Goal: Task Accomplishment & Management: Complete application form

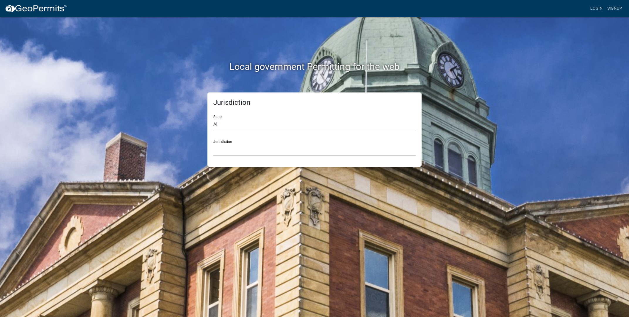
click at [213, 144] on select "Custer County, Colorado Carroll County, Georgia Cook County, Georgia Crawford C…" at bounding box center [314, 150] width 203 height 12
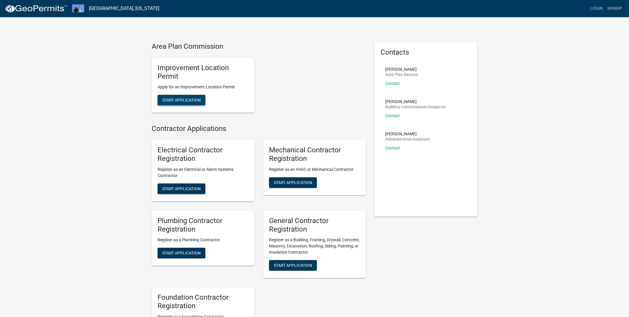
click at [181, 98] on span "Start Application" at bounding box center [181, 100] width 38 height 5
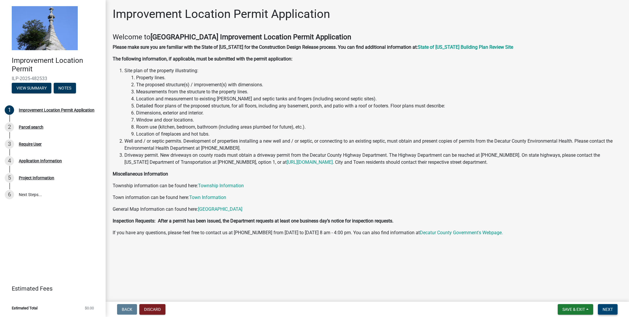
click at [607, 308] on span "Next" at bounding box center [608, 309] width 10 height 5
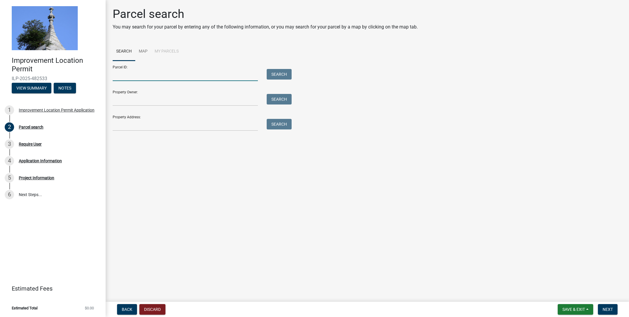
click at [148, 76] on input "Parcel ID:" at bounding box center [185, 75] width 145 height 12
type input "16-14-01-000-003.000-009"
click at [273, 78] on button "Search" at bounding box center [279, 74] width 25 height 11
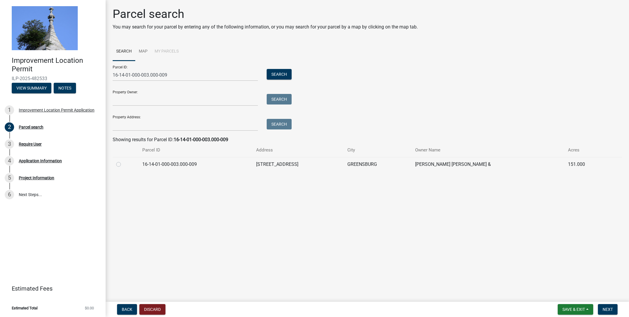
click at [123, 161] on label at bounding box center [123, 161] width 0 height 0
click at [123, 164] on input "radio" at bounding box center [125, 163] width 4 height 4
radio input "true"
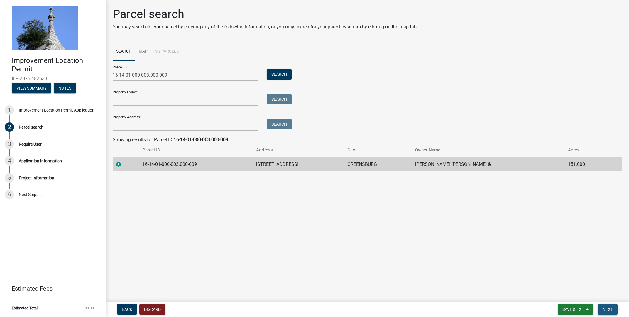
click at [610, 309] on span "Next" at bounding box center [608, 309] width 10 height 5
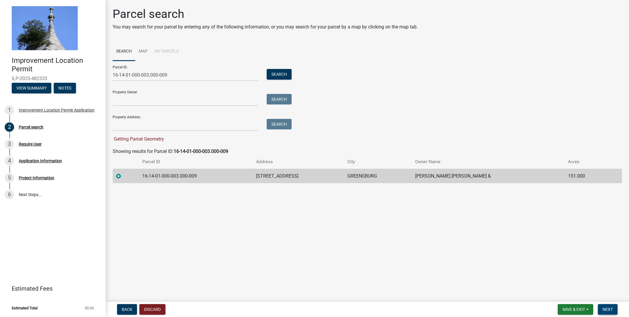
click at [610, 310] on span "Next" at bounding box center [608, 309] width 10 height 5
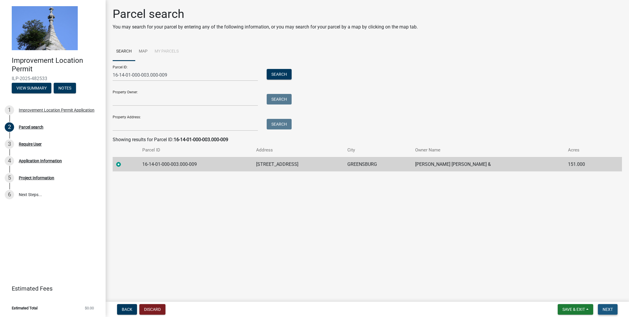
click at [609, 307] on span "Next" at bounding box center [608, 309] width 10 height 5
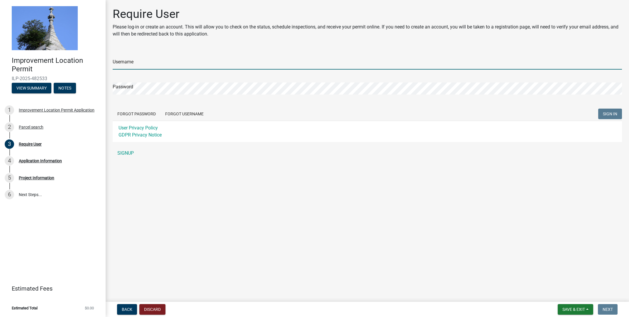
click at [144, 63] on input "Username" at bounding box center [368, 64] width 510 height 12
type input "jmar472"
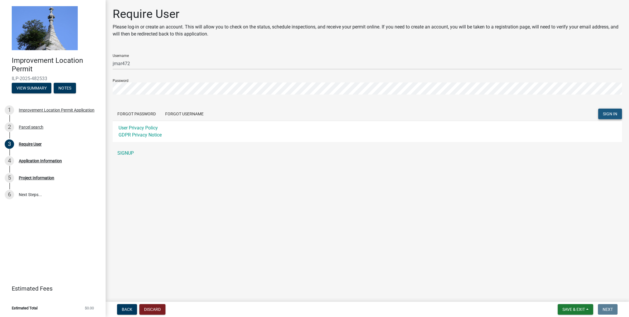
click at [614, 116] on span "SIGN IN" at bounding box center [610, 114] width 14 height 5
click at [127, 152] on link "SIGNUP" at bounding box center [368, 153] width 510 height 12
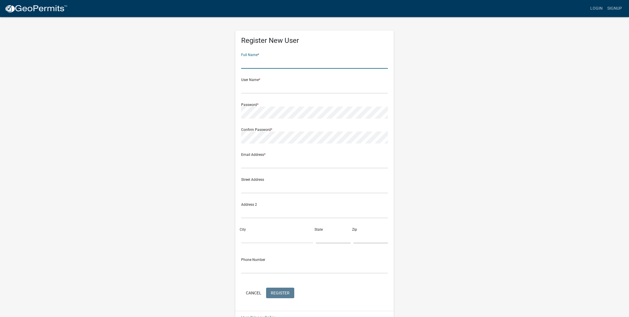
click at [255, 67] on input "text" at bounding box center [314, 63] width 147 height 12
click at [254, 66] on input "text" at bounding box center [314, 63] width 147 height 12
type input "John"
type input "14 Howard Road"
type input "Ft. Wright"
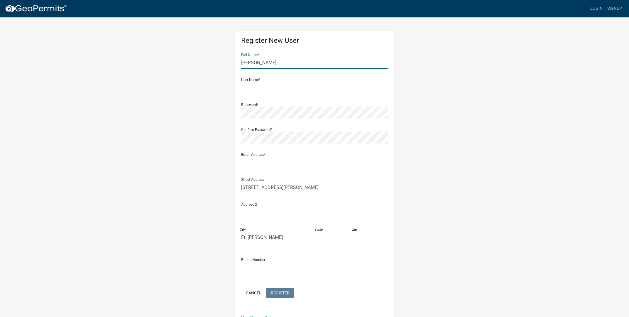
type input "KY"
type input "41011"
click at [255, 85] on input "text" at bounding box center [314, 88] width 147 height 12
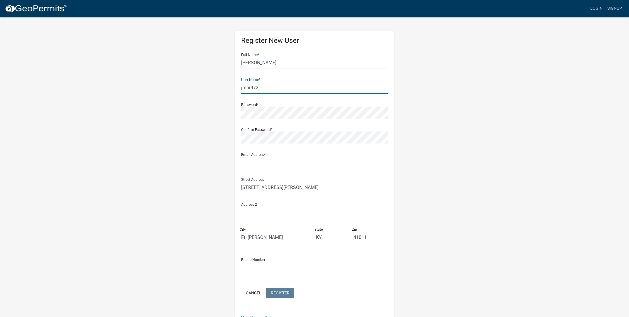
type input "jmar472"
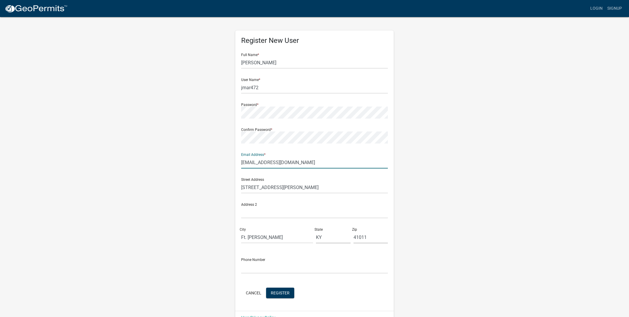
type input "jmarcelletti@pyramidns.com"
click at [264, 267] on input "text" at bounding box center [314, 268] width 147 height 12
type input "5132351022"
click at [282, 294] on span "Register" at bounding box center [280, 292] width 19 height 5
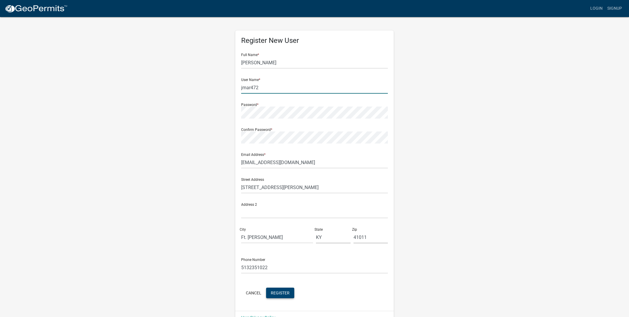
click at [260, 92] on input "jmar472" at bounding box center [314, 88] width 147 height 12
click at [252, 88] on input "jmar472" at bounding box center [314, 88] width 147 height 12
type input "jmarce8472"
click at [467, 180] on div "Register New User Full Name * John User Name * jmarce8472 Password * Confirm Pa…" at bounding box center [314, 173] width 335 height 314
click at [288, 289] on button "Register" at bounding box center [280, 293] width 28 height 11
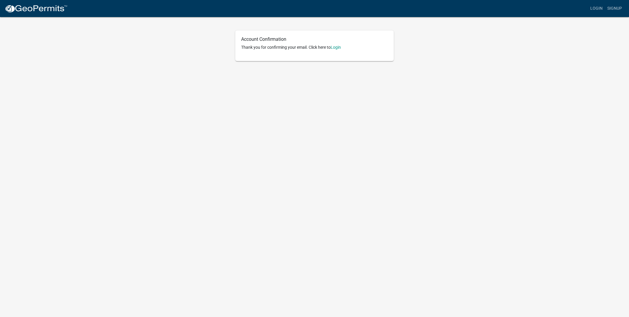
click at [337, 43] on div "Account Confirmation Thank you for confirming your email. Click here to [GEOGRA…" at bounding box center [314, 46] width 159 height 31
click at [338, 48] on link "Login" at bounding box center [336, 47] width 10 height 5
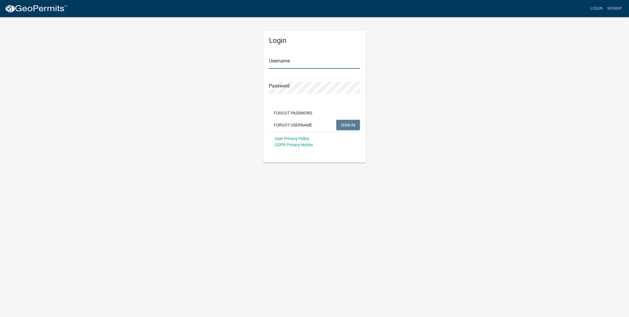
click at [303, 67] on input "Username" at bounding box center [314, 63] width 91 height 12
type input "jmarce8472"
click at [336, 120] on button "SIGN IN" at bounding box center [348, 125] width 24 height 11
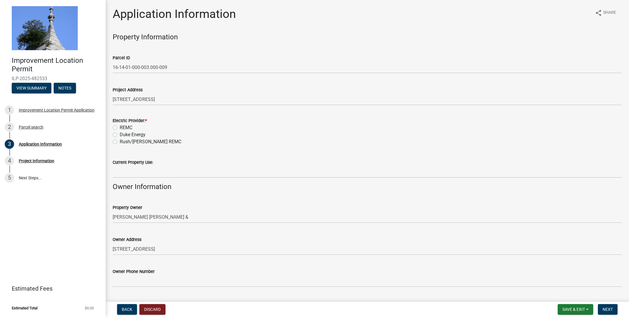
click at [120, 128] on label "REMC" at bounding box center [126, 127] width 13 height 7
click at [120, 128] on input "REMC" at bounding box center [122, 126] width 4 height 4
radio input "true"
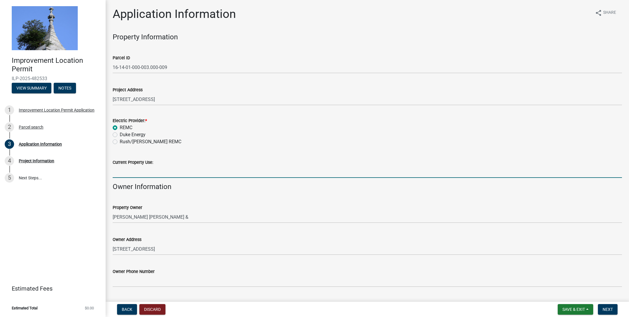
click at [124, 172] on input "Current Property Use:" at bounding box center [368, 172] width 510 height 12
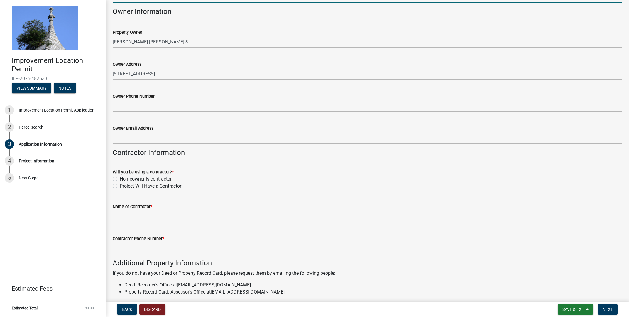
scroll to position [177, 0]
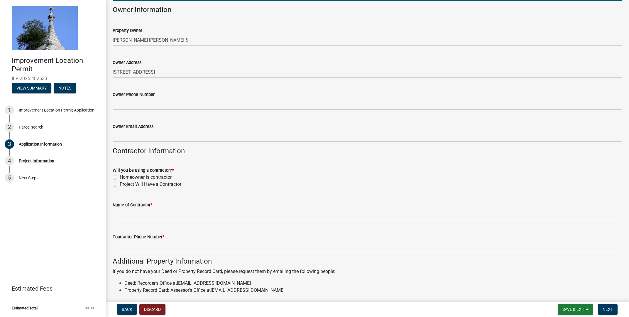
type input "Farm Land/AG"
click at [120, 184] on label "Project Will Have a Contractor" at bounding box center [151, 184] width 62 height 7
click at [120, 184] on input "Project Will Have a Contractor" at bounding box center [122, 183] width 4 height 4
radio input "true"
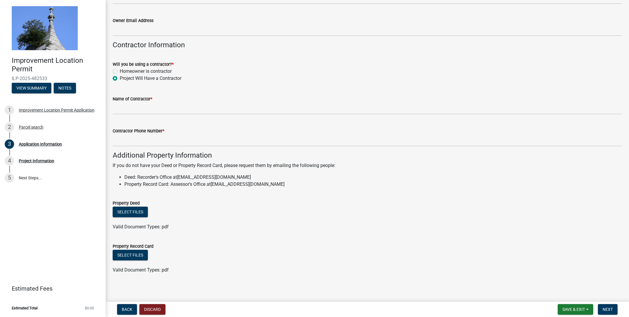
scroll to position [285, 0]
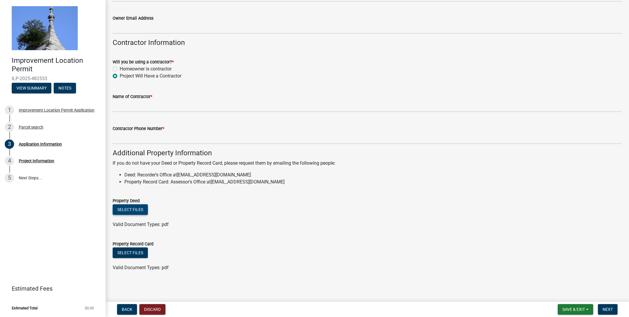
click at [136, 208] on button "Select files" at bounding box center [130, 209] width 35 height 11
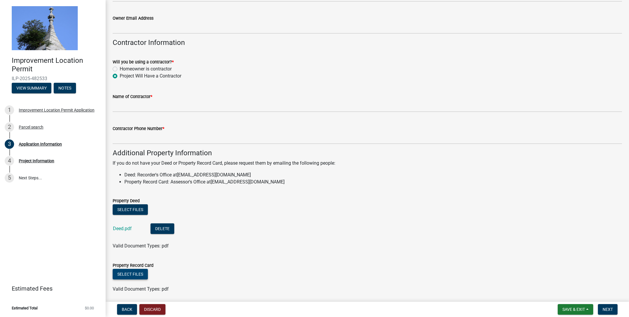
click at [133, 272] on button "Select files" at bounding box center [130, 274] width 35 height 11
click at [607, 309] on span "Next" at bounding box center [608, 309] width 10 height 5
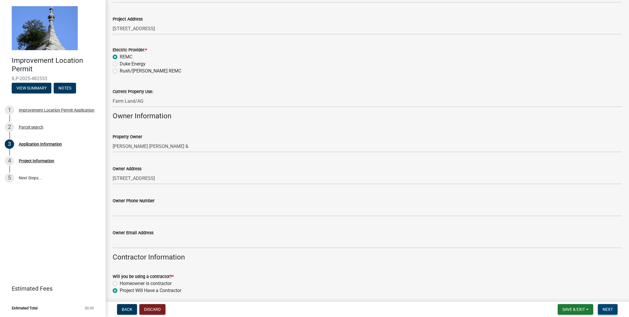
scroll to position [106, 0]
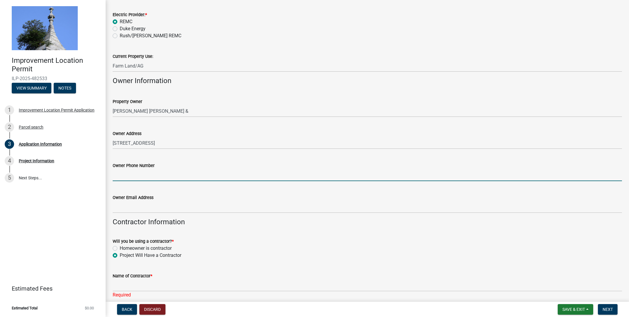
click at [156, 177] on input "Owner Phone Number" at bounding box center [368, 175] width 510 height 12
click at [132, 170] on input "Owner Phone Number" at bounding box center [368, 175] width 510 height 12
type input "812-593-0646"
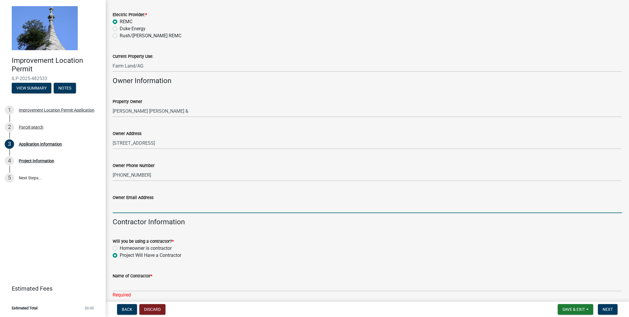
click at [161, 204] on input "Owner Email Address" at bounding box center [368, 207] width 510 height 12
type input "kimredelman5030@gmail.com"
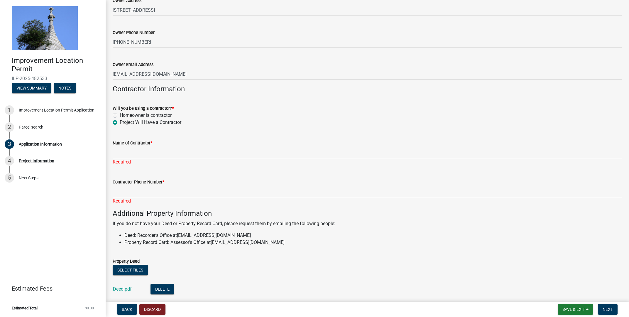
scroll to position [307, 0]
